Goal: Information Seeking & Learning: Find specific fact

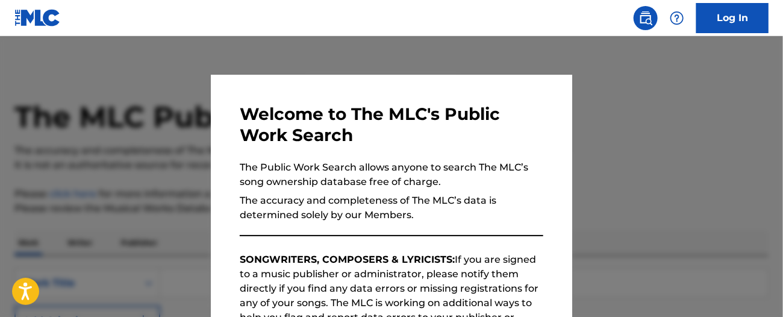
scroll to position [234, 0]
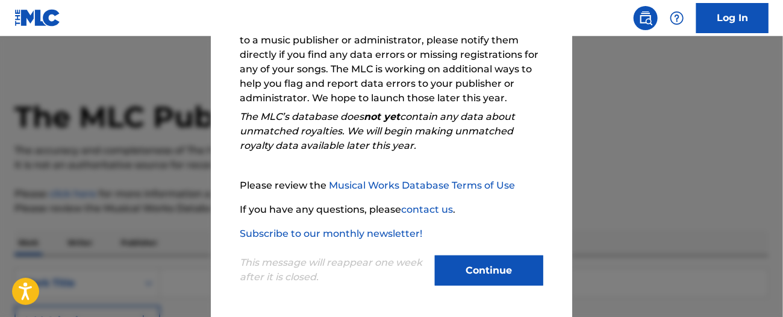
click at [476, 267] on button "Continue" at bounding box center [489, 270] width 108 height 30
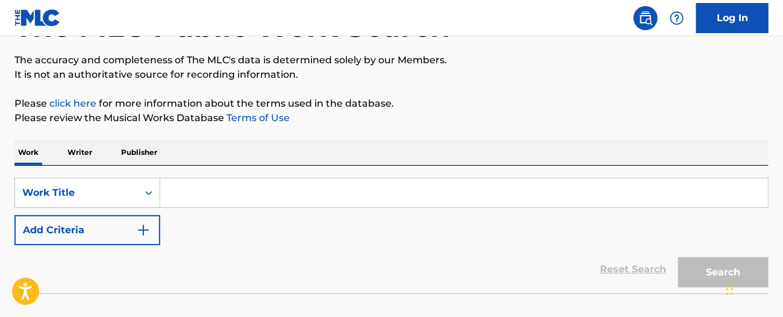
scroll to position [90, 0]
click at [282, 193] on input "Search Form" at bounding box center [463, 192] width 607 height 29
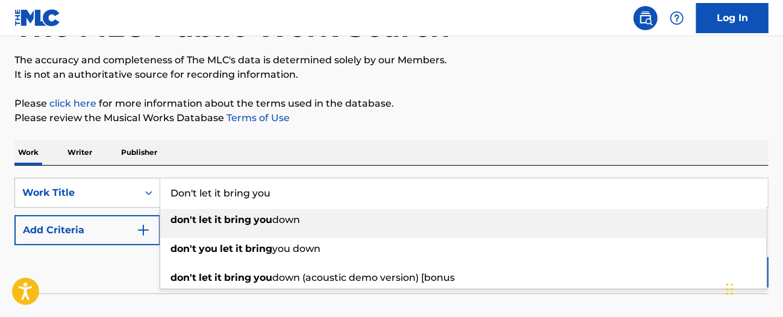
type input "Don't let it bring you"
click at [267, 222] on strong "you" at bounding box center [262, 219] width 19 height 11
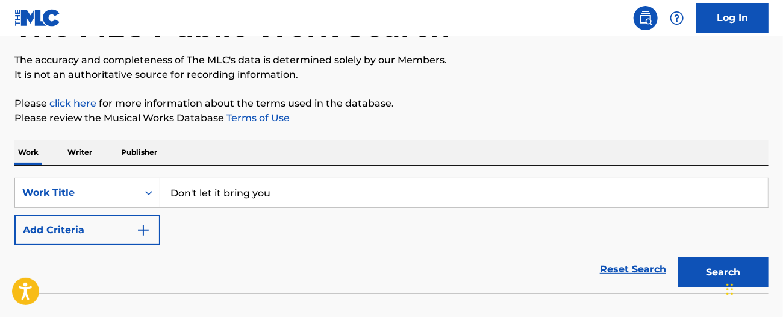
click at [707, 268] on button "Search" at bounding box center [723, 272] width 90 height 30
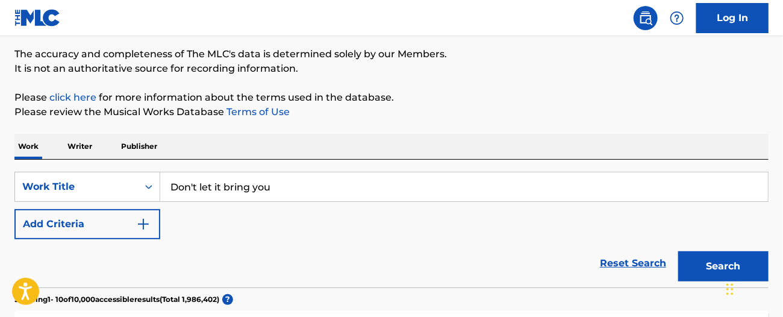
scroll to position [96, 0]
click at [87, 148] on p "Writer" at bounding box center [80, 146] width 32 height 25
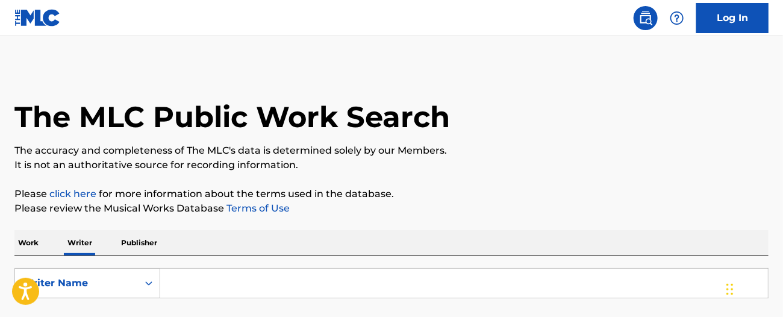
scroll to position [100, 0]
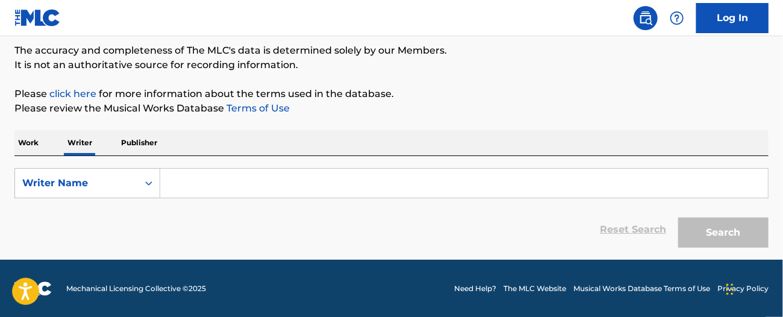
click at [199, 177] on input "Search Form" at bounding box center [463, 183] width 607 height 29
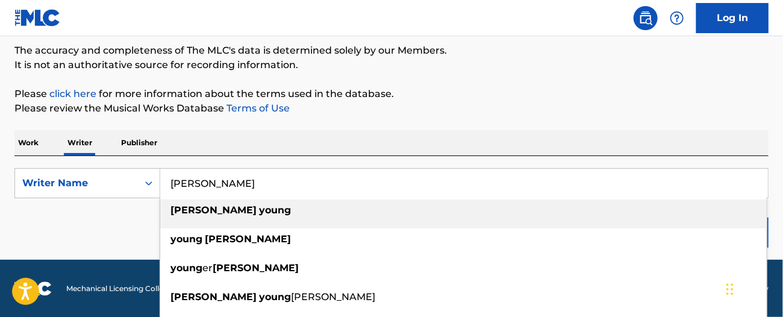
type input "[PERSON_NAME]"
click at [259, 208] on strong "young" at bounding box center [275, 209] width 32 height 11
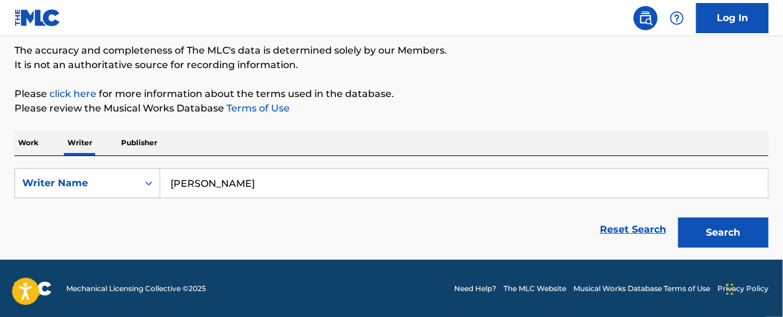
click at [721, 233] on button "Search" at bounding box center [723, 232] width 90 height 30
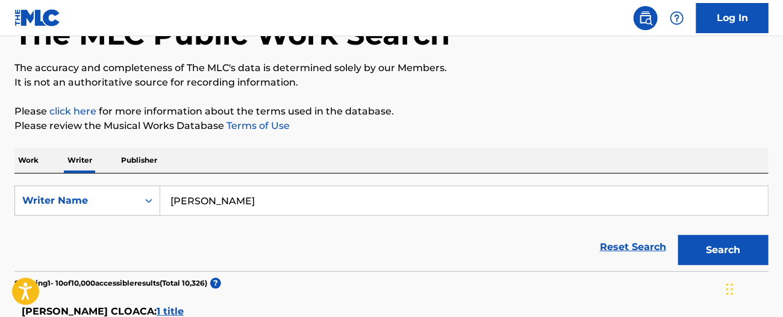
scroll to position [57, 0]
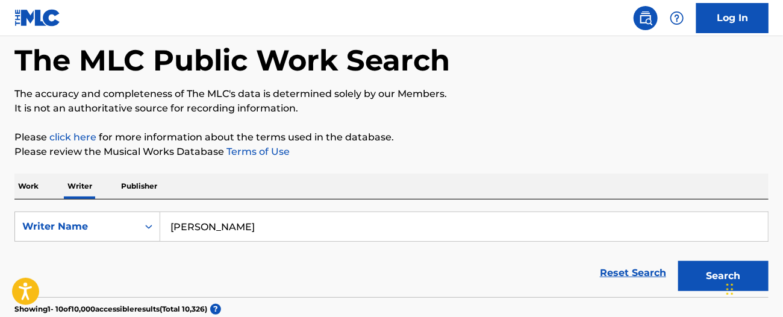
click at [25, 181] on p "Work" at bounding box center [28, 185] width 28 height 25
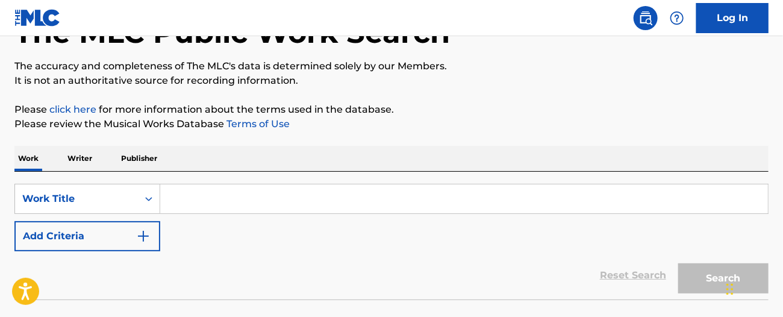
scroll to position [84, 0]
click at [148, 237] on img "Search Form" at bounding box center [143, 236] width 14 height 14
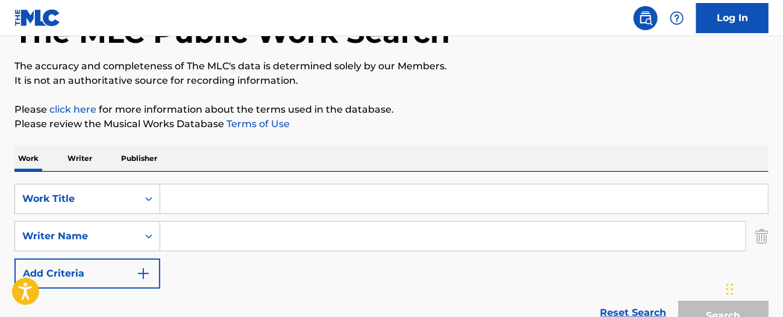
click at [204, 200] on input "Search Form" at bounding box center [463, 198] width 607 height 29
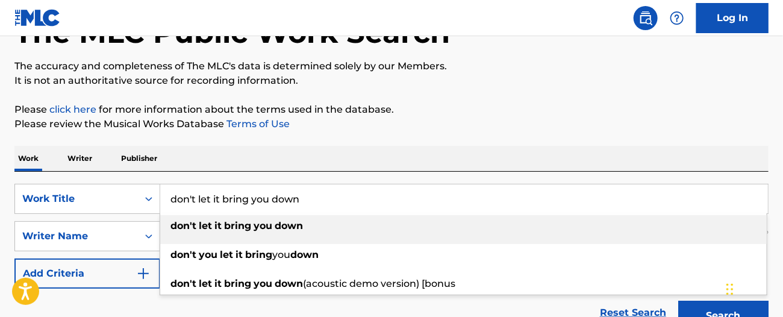
type input "don't let it bring you down"
click at [231, 220] on strong "bring" at bounding box center [237, 225] width 27 height 11
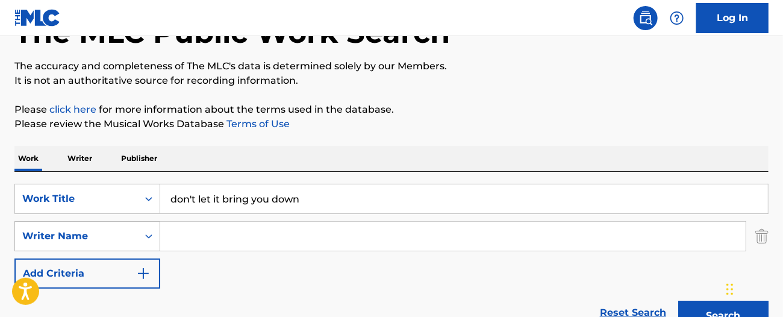
click at [147, 237] on icon "Search Form" at bounding box center [149, 236] width 12 height 12
click at [193, 237] on input "Search Form" at bounding box center [452, 236] width 585 height 29
type input "[PERSON_NAME]"
click at [678, 300] on button "Search" at bounding box center [723, 315] width 90 height 30
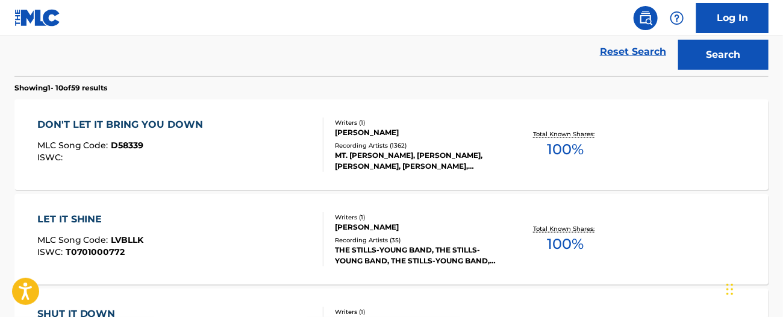
scroll to position [344, 0]
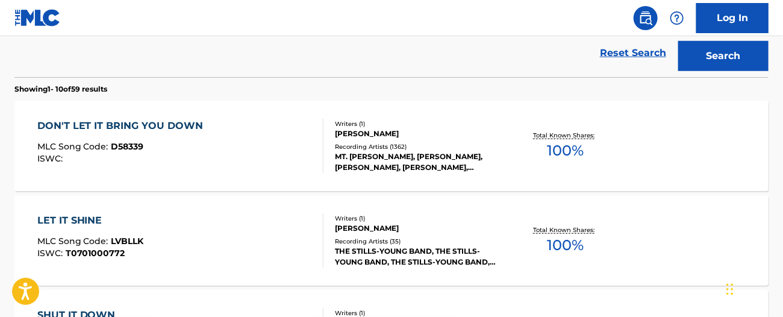
click at [359, 134] on div "[PERSON_NAME]" at bounding box center [418, 133] width 167 height 11
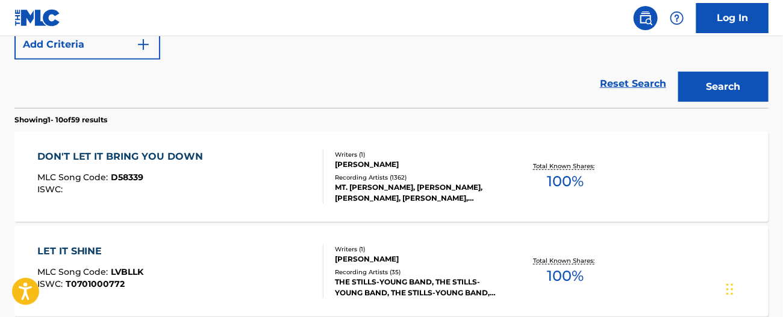
scroll to position [312, 0]
click at [296, 176] on div "DON'T LET IT BRING YOU DOWN MLC Song Code : D58339 ISWC :" at bounding box center [180, 177] width 287 height 54
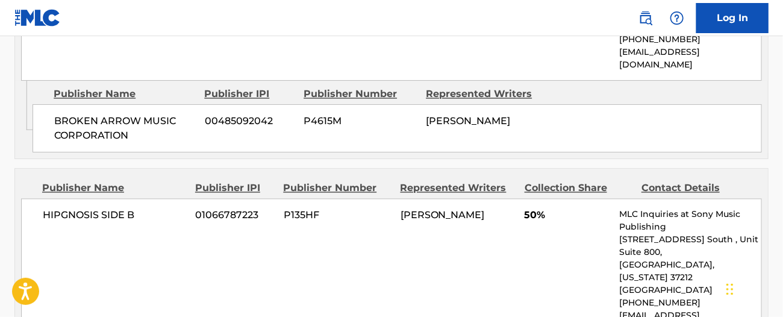
scroll to position [869, 0]
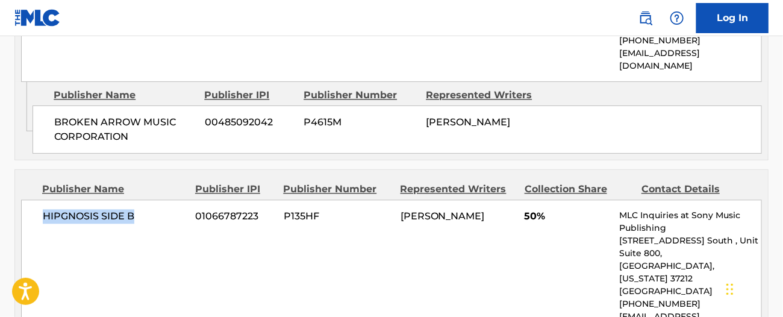
drag, startPoint x: 146, startPoint y: 187, endPoint x: 31, endPoint y: 193, distance: 115.2
click at [31, 199] on div "HIPGNOSIS SIDE B 01066787223 P135HF [PERSON_NAME] 50% MLC Inquiries at Sony Mus…" at bounding box center [391, 272] width 741 height 146
copy span "HIPGNOSIS SIDE B"
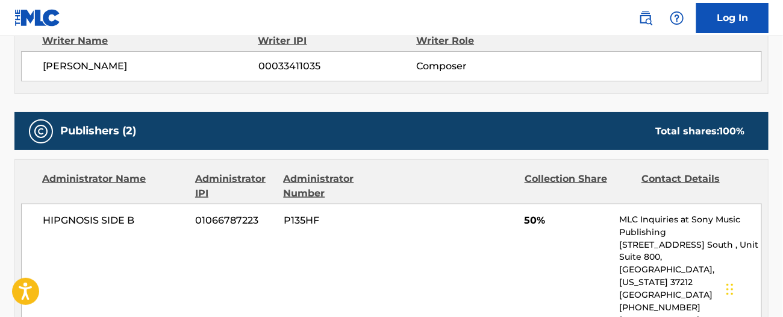
scroll to position [588, 0]
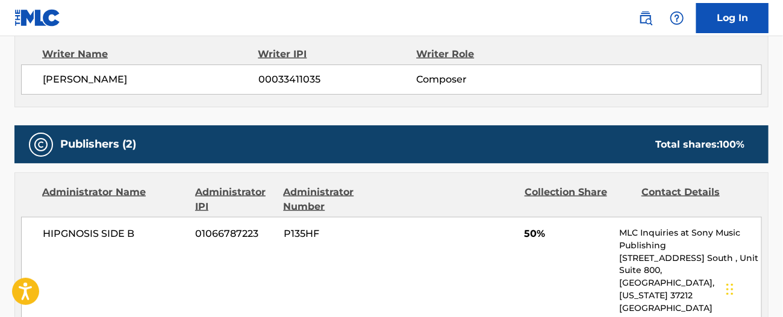
click at [114, 231] on span "HIPGNOSIS SIDE B" at bounding box center [115, 233] width 144 height 14
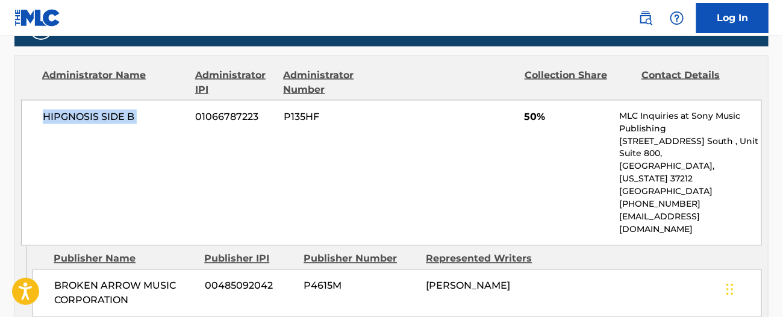
scroll to position [748, 0]
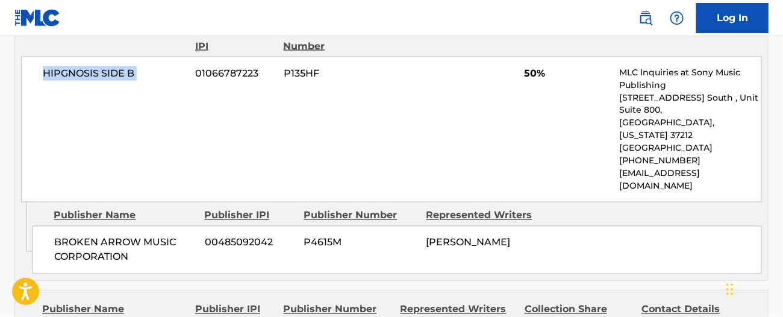
click at [132, 235] on span "BROKEN ARROW MUSIC CORPORATION" at bounding box center [124, 249] width 141 height 29
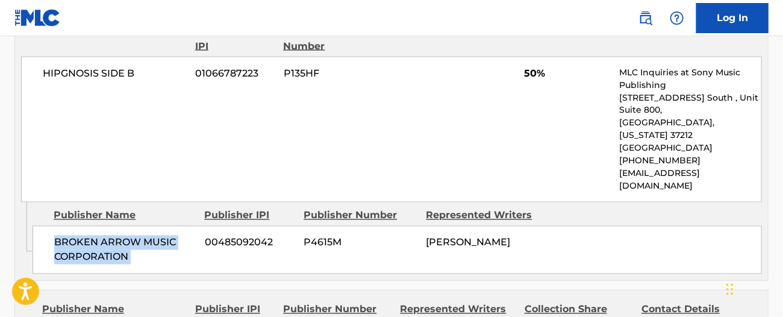
drag, startPoint x: 132, startPoint y: 232, endPoint x: 54, endPoint y: 216, distance: 79.9
click at [54, 235] on span "BROKEN ARROW MUSIC CORPORATION" at bounding box center [124, 249] width 141 height 29
copy div "BROKEN ARROW MUSIC CORPORATION"
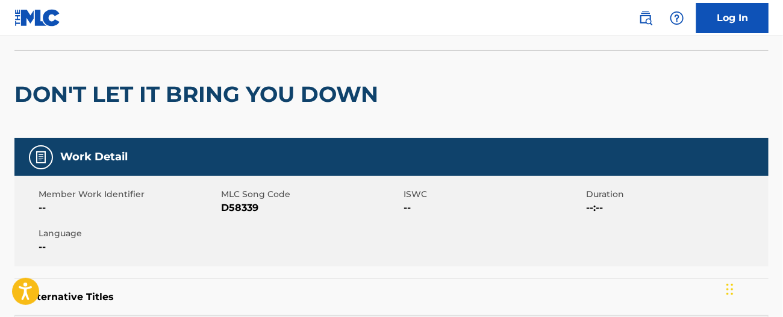
scroll to position [0, 0]
